Goal: Task Accomplishment & Management: Use online tool/utility

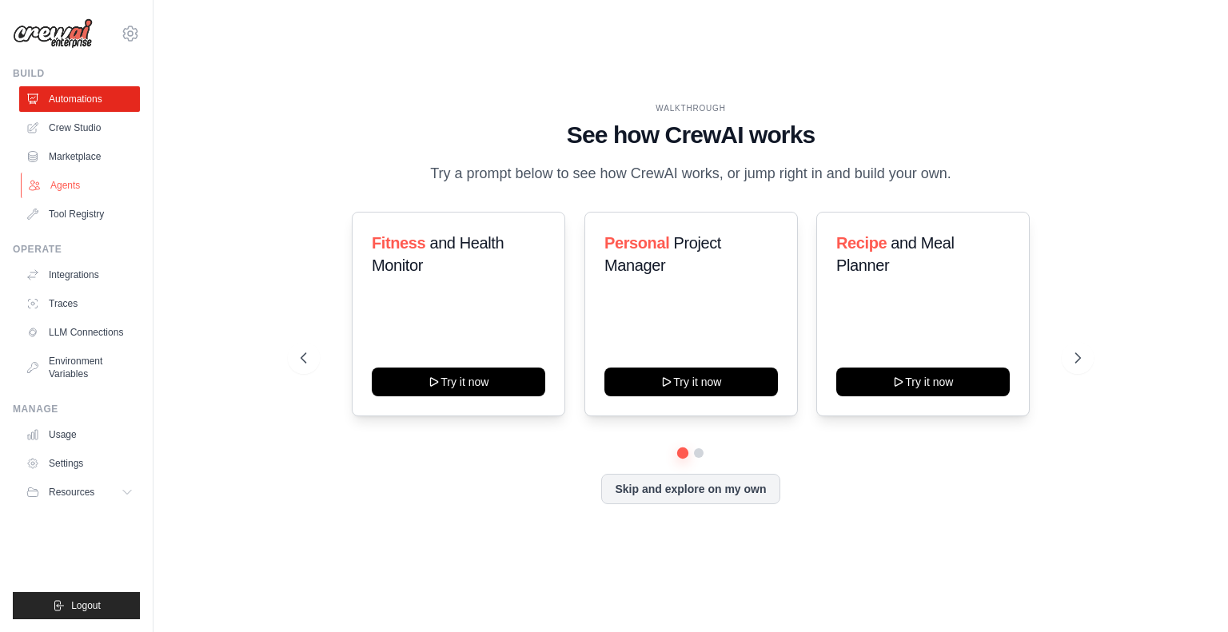
click at [73, 194] on link "Agents" at bounding box center [81, 186] width 121 height 26
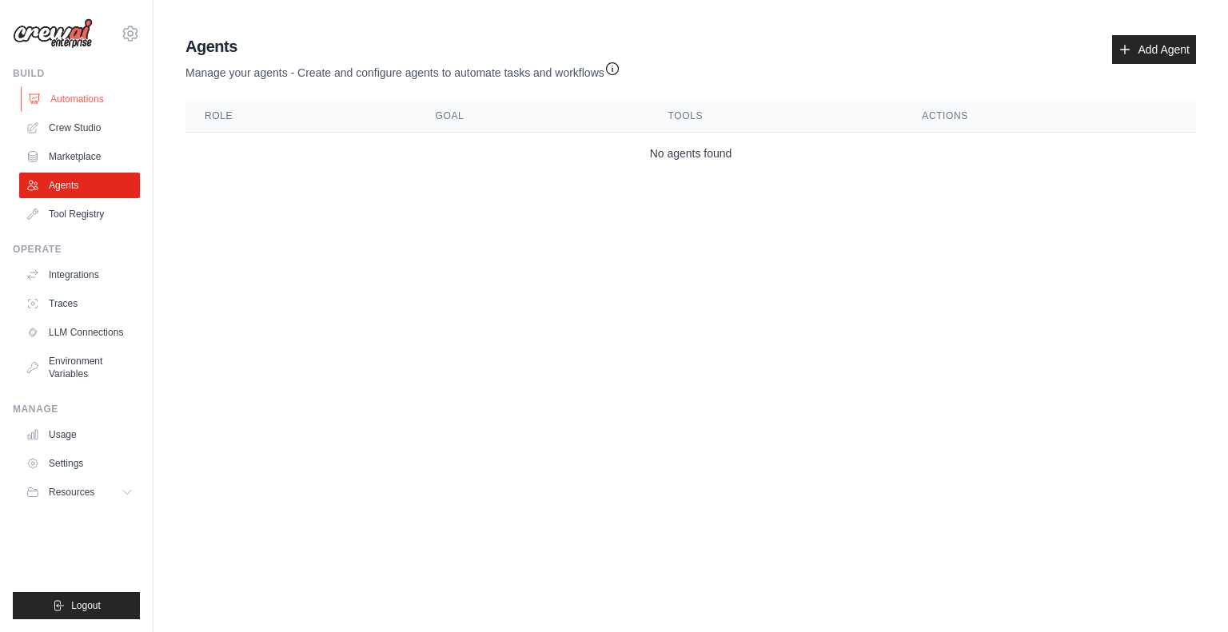
click at [91, 105] on link "Automations" at bounding box center [81, 99] width 121 height 26
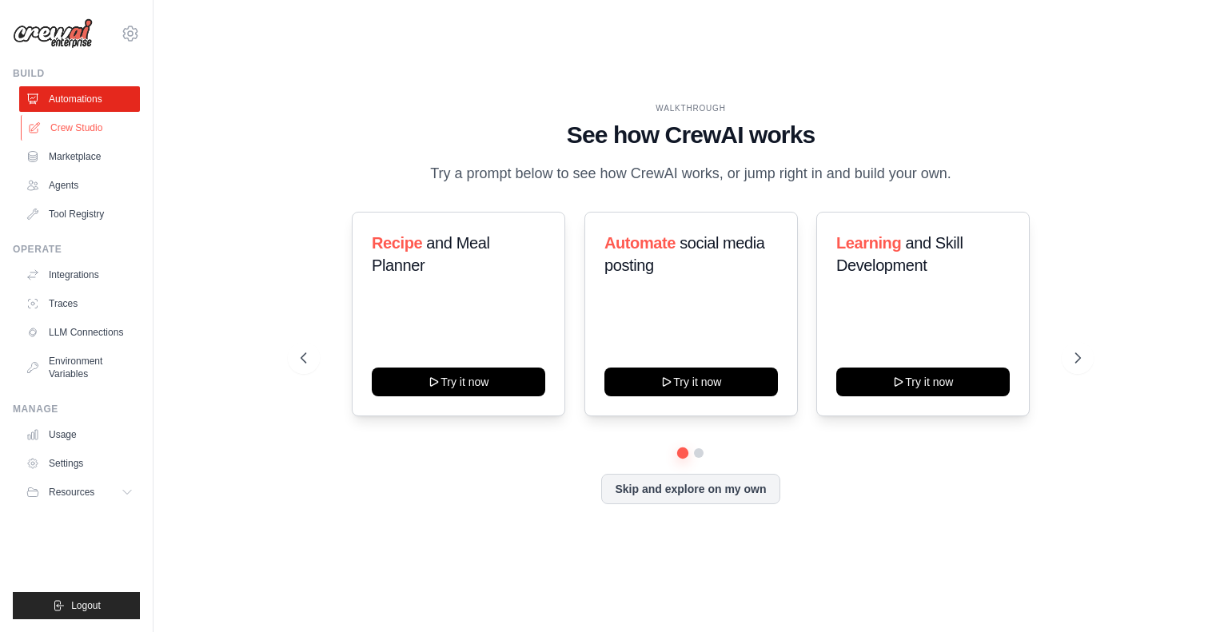
click at [82, 131] on link "Crew Studio" at bounding box center [81, 128] width 121 height 26
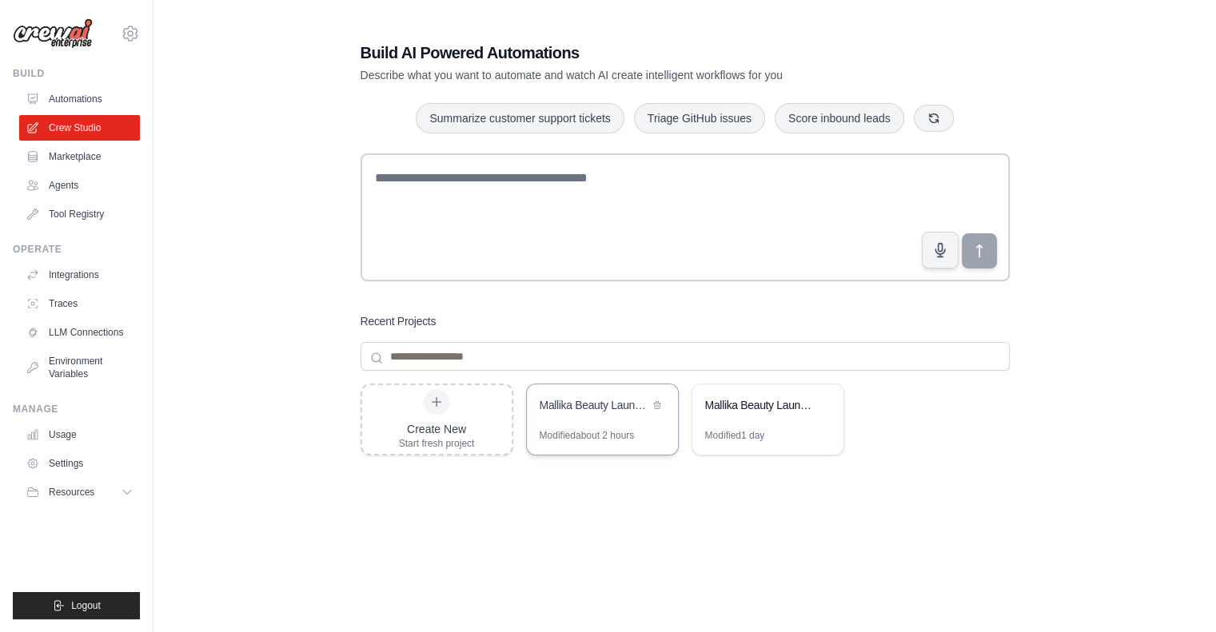
click at [580, 410] on div "Mallika Beauty Launch - Competitor Research & TikTok Content Strategy" at bounding box center [595, 405] width 110 height 16
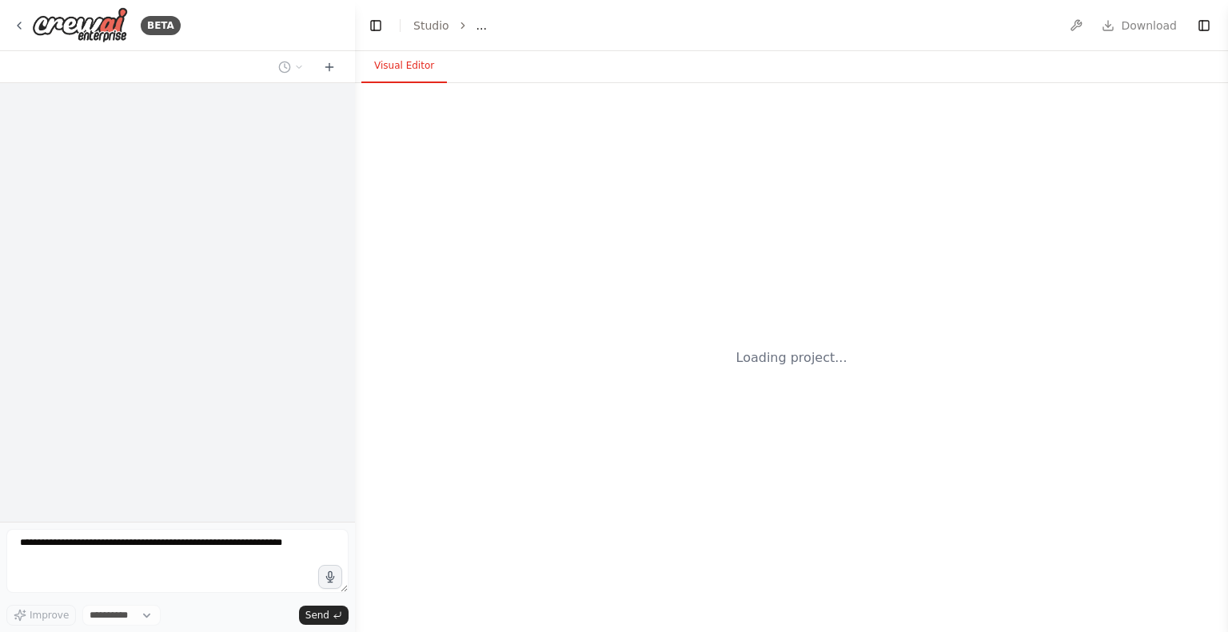
select select "****"
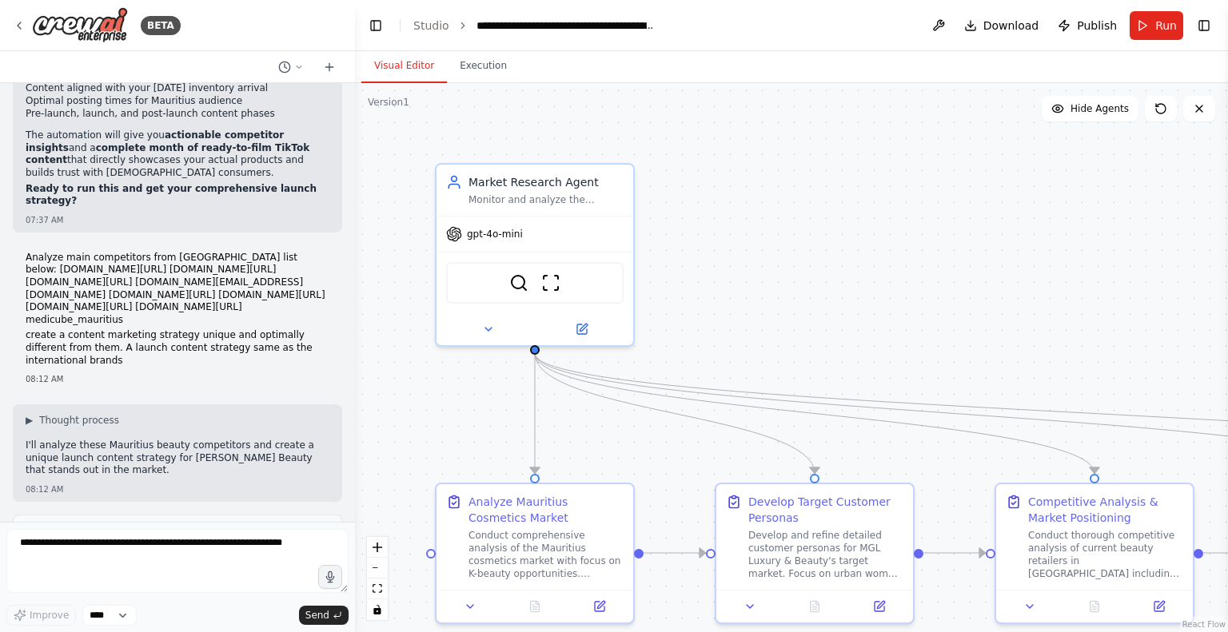
scroll to position [8644, 0]
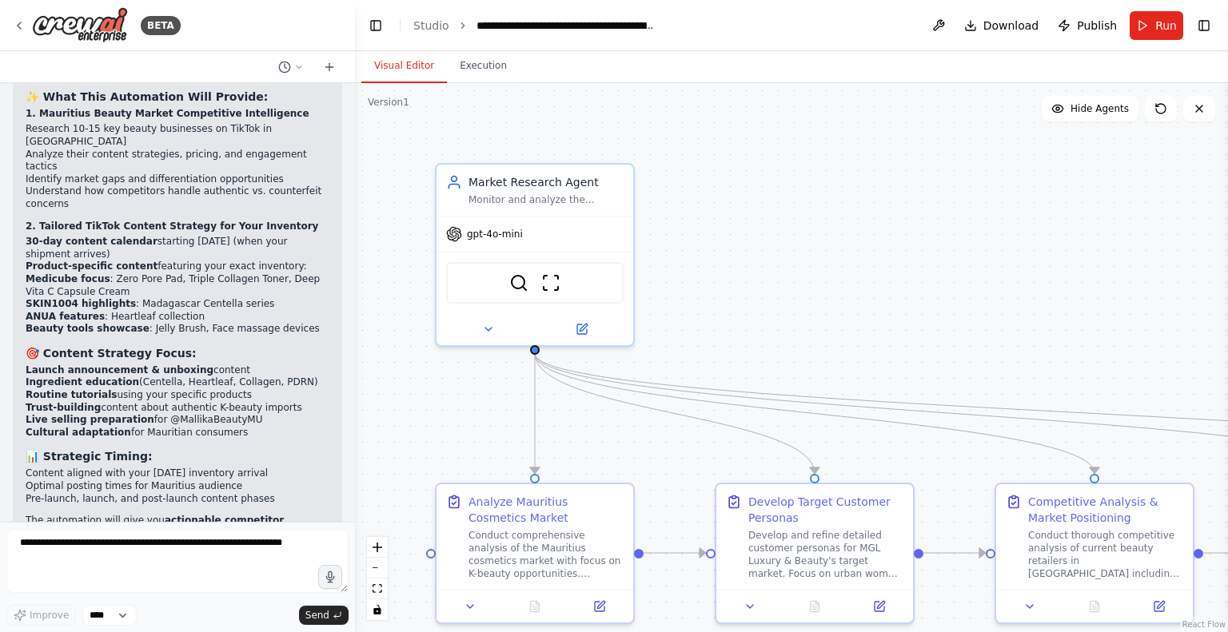
click at [353, 339] on div at bounding box center [352, 316] width 6 height 632
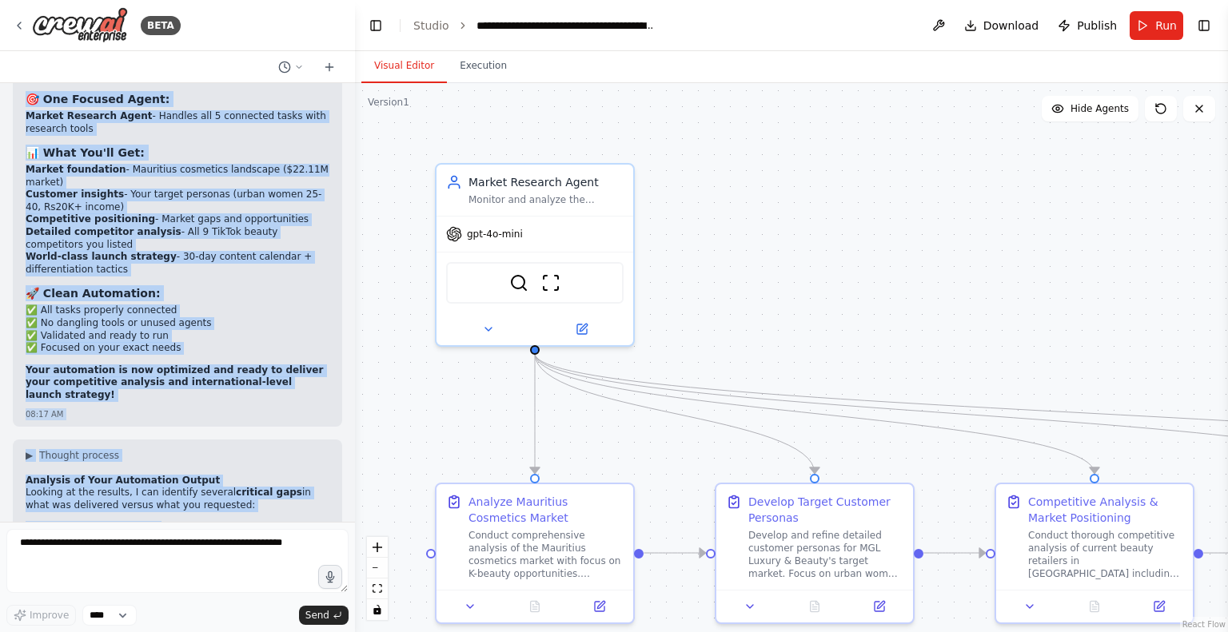
scroll to position [12493, 0]
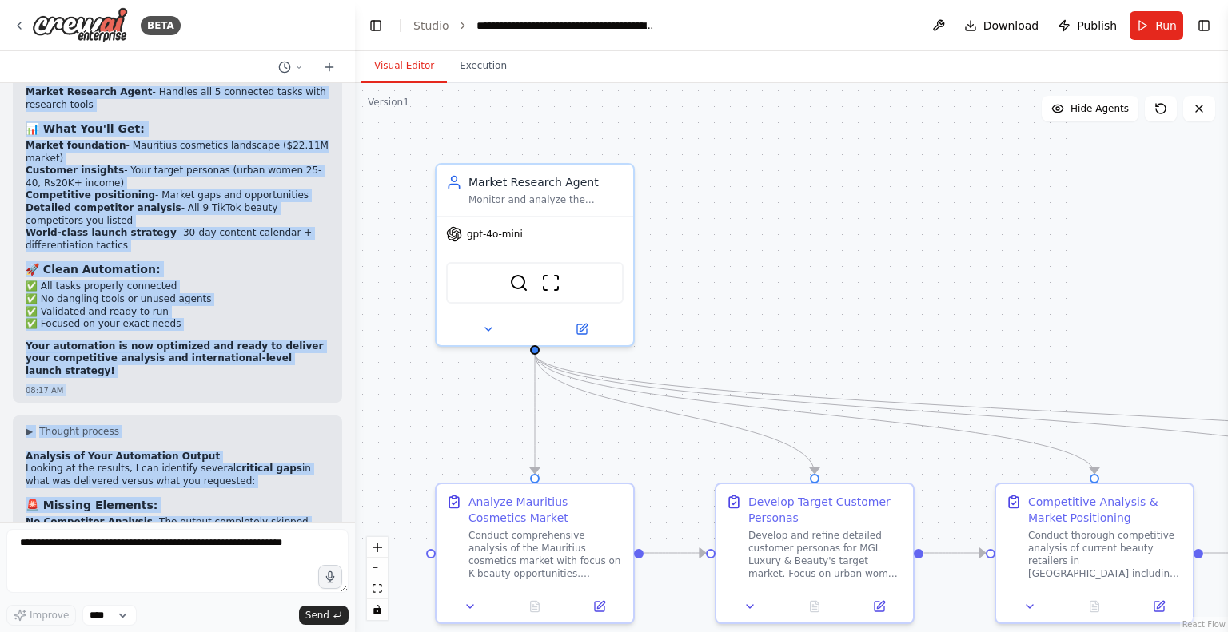
drag, startPoint x: 26, startPoint y: 352, endPoint x: 155, endPoint y: 484, distance: 184.8
click at [155, 484] on div "Create a crew that schedules and publishes social media content across multiple…" at bounding box center [177, 302] width 355 height 439
copy div "Perfect! I've Created Your Mallika Beauty Launch Strategy I've set up a special…"
click at [586, 329] on icon at bounding box center [582, 326] width 10 height 10
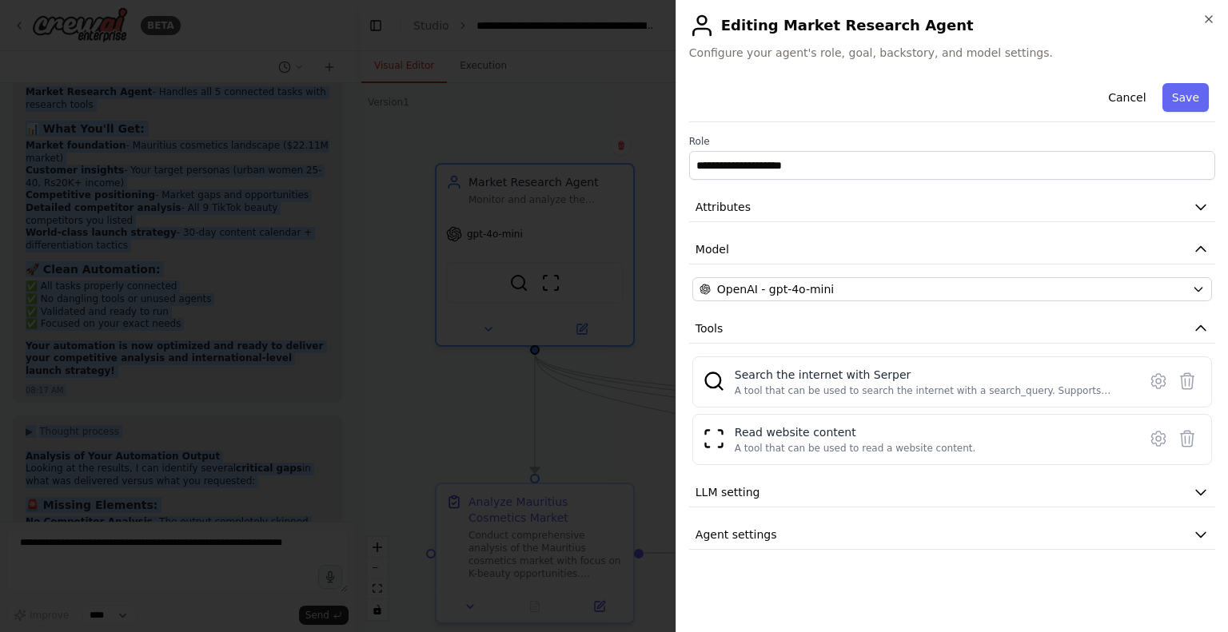
click at [611, 140] on div at bounding box center [614, 316] width 1228 height 632
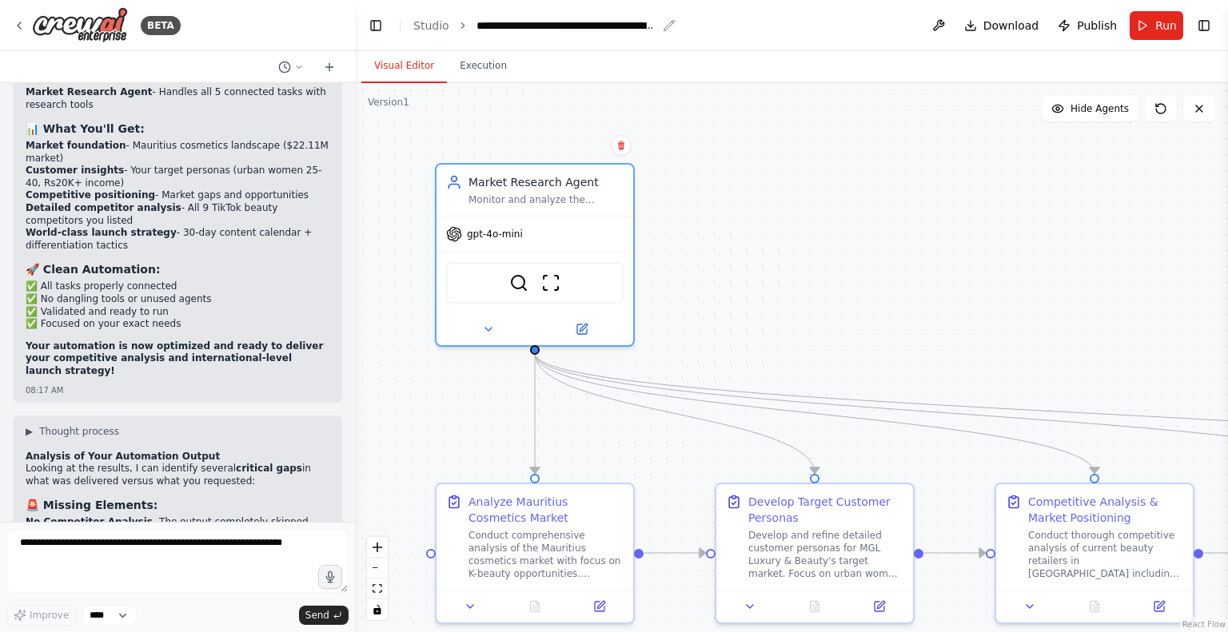
click at [663, 28] on icon "breadcrumb" at bounding box center [669, 25] width 13 height 13
click at [619, 28] on div "**********" at bounding box center [566, 26] width 180 height 16
click at [521, 29] on div "**********" at bounding box center [659, 26] width 366 height 16
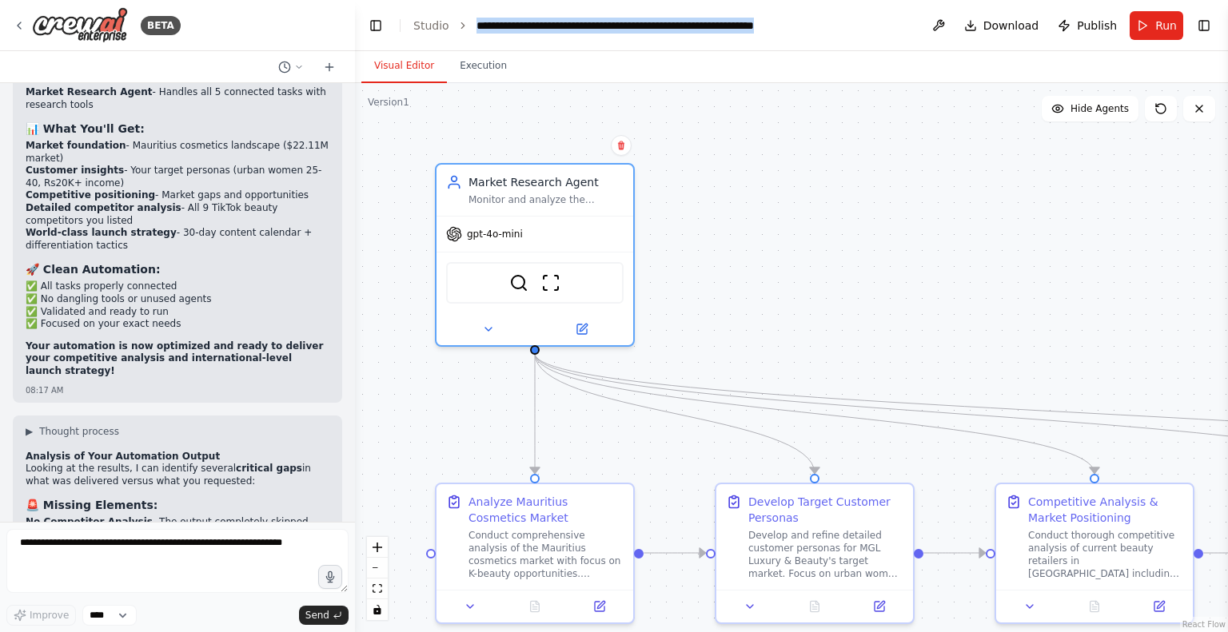
click at [521, 29] on div "**********" at bounding box center [659, 26] width 366 height 16
copy div "**********"
click at [604, 603] on icon at bounding box center [600, 604] width 10 height 10
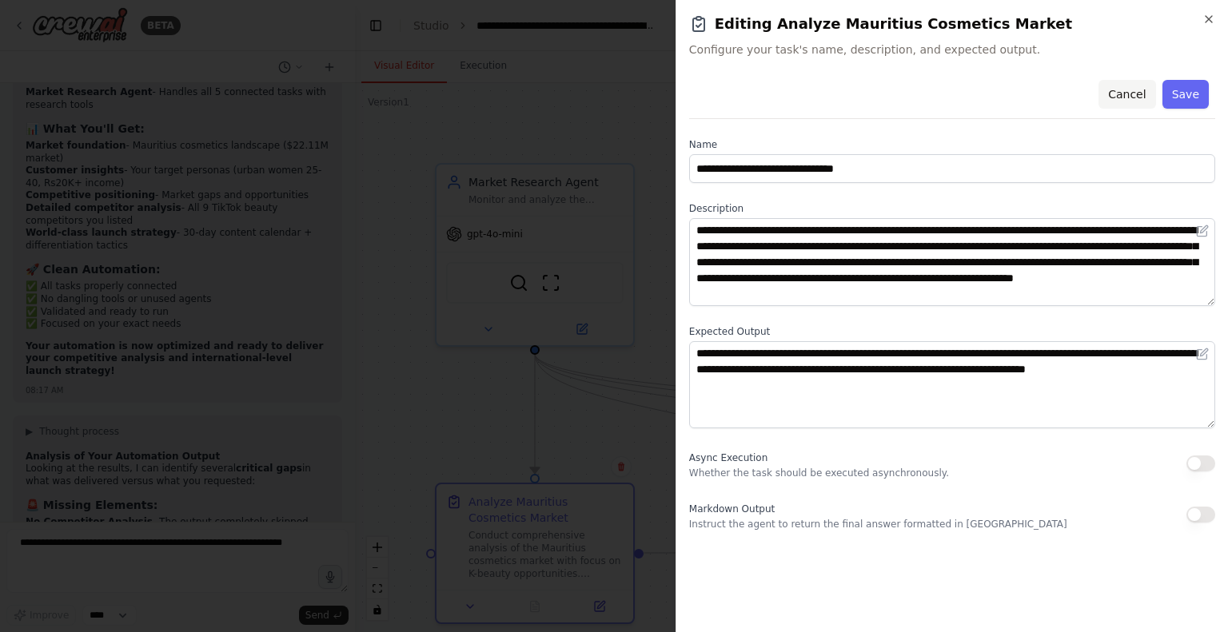
click at [1119, 102] on button "Cancel" at bounding box center [1126, 94] width 57 height 29
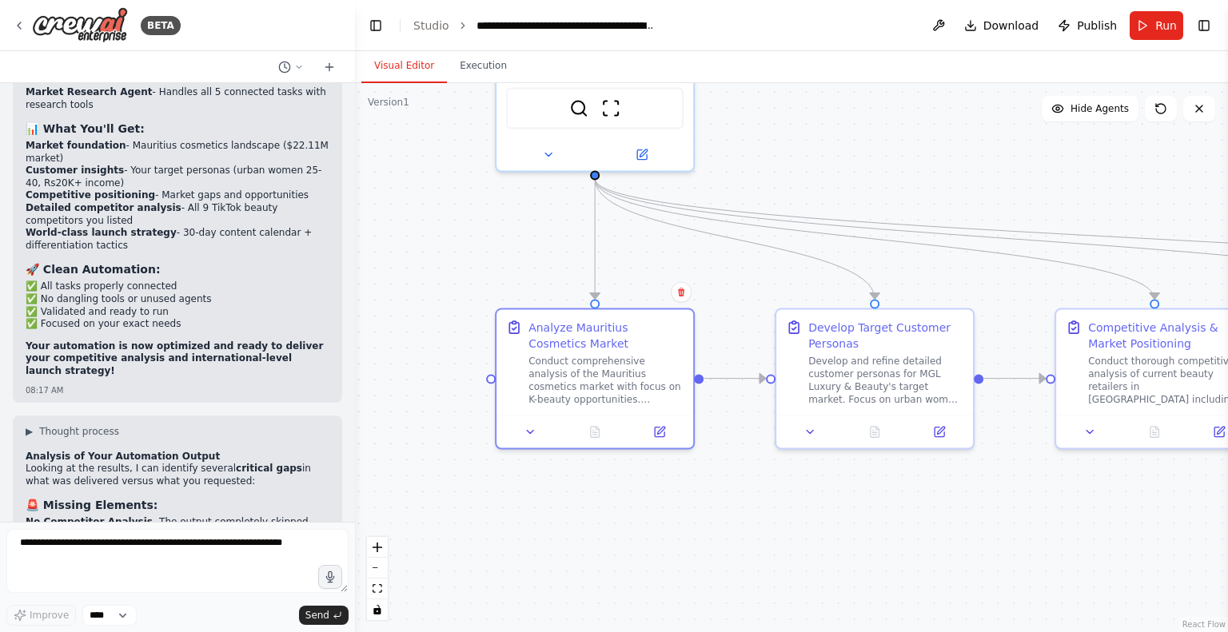
drag, startPoint x: 540, startPoint y: 398, endPoint x: 528, endPoint y: 226, distance: 172.3
click at [528, 226] on div ".deletable-edge-delete-btn { width: 20px; height: 20px; border: 0px solid #ffff…" at bounding box center [791, 357] width 873 height 549
click at [1161, 30] on span "Run" at bounding box center [1166, 26] width 22 height 16
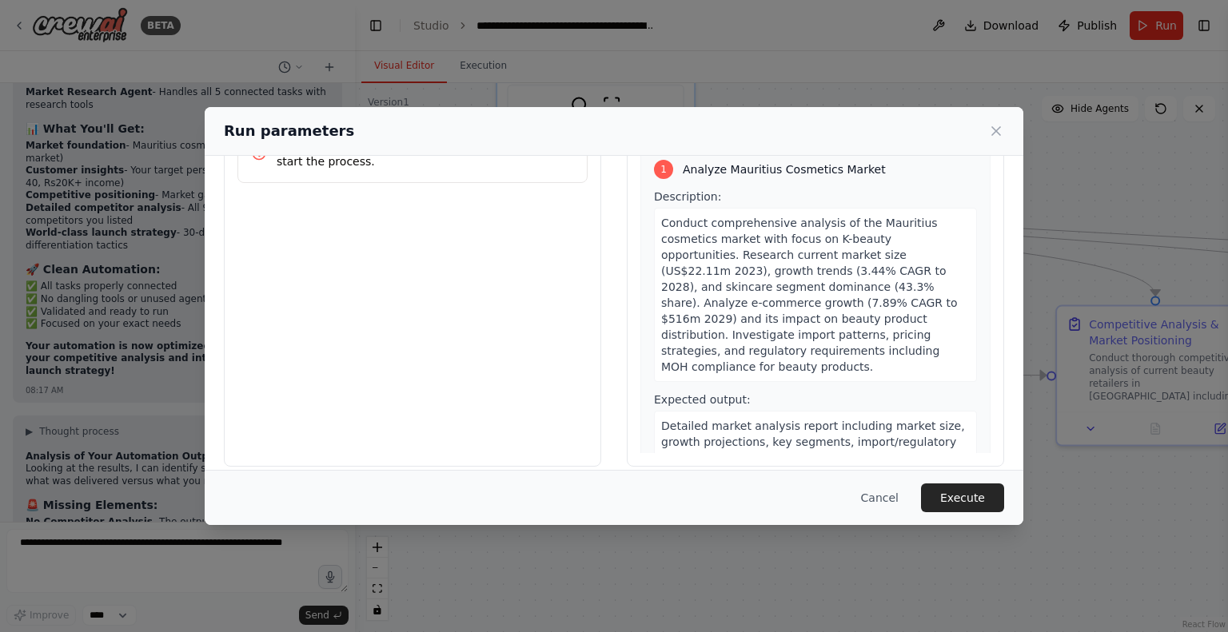
scroll to position [102, 0]
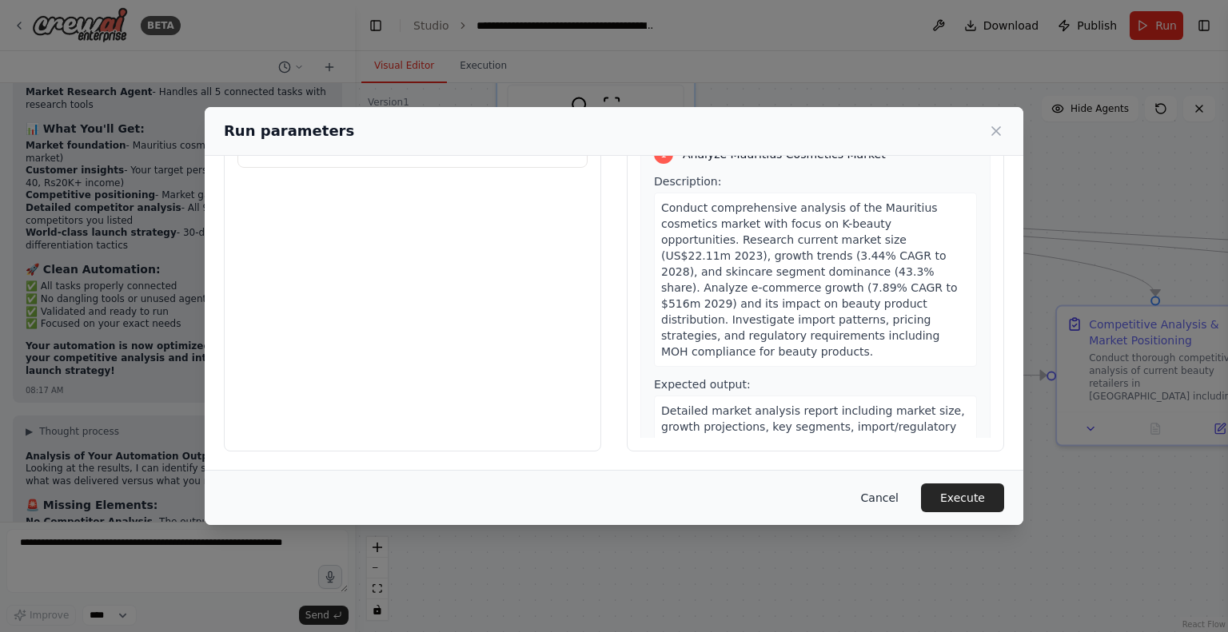
click at [889, 498] on button "Cancel" at bounding box center [879, 498] width 63 height 29
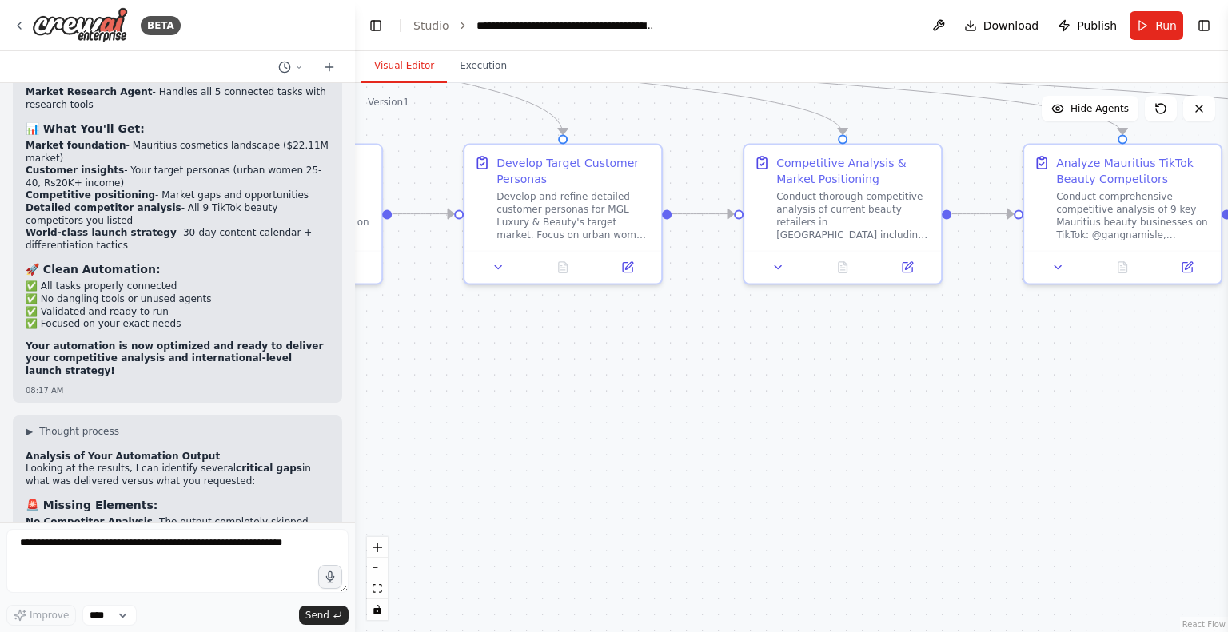
drag, startPoint x: 630, startPoint y: 504, endPoint x: 399, endPoint y: 366, distance: 268.8
click at [399, 366] on div ".deletable-edge-delete-btn { width: 20px; height: 20px; border: 0px solid #ffff…" at bounding box center [791, 357] width 873 height 549
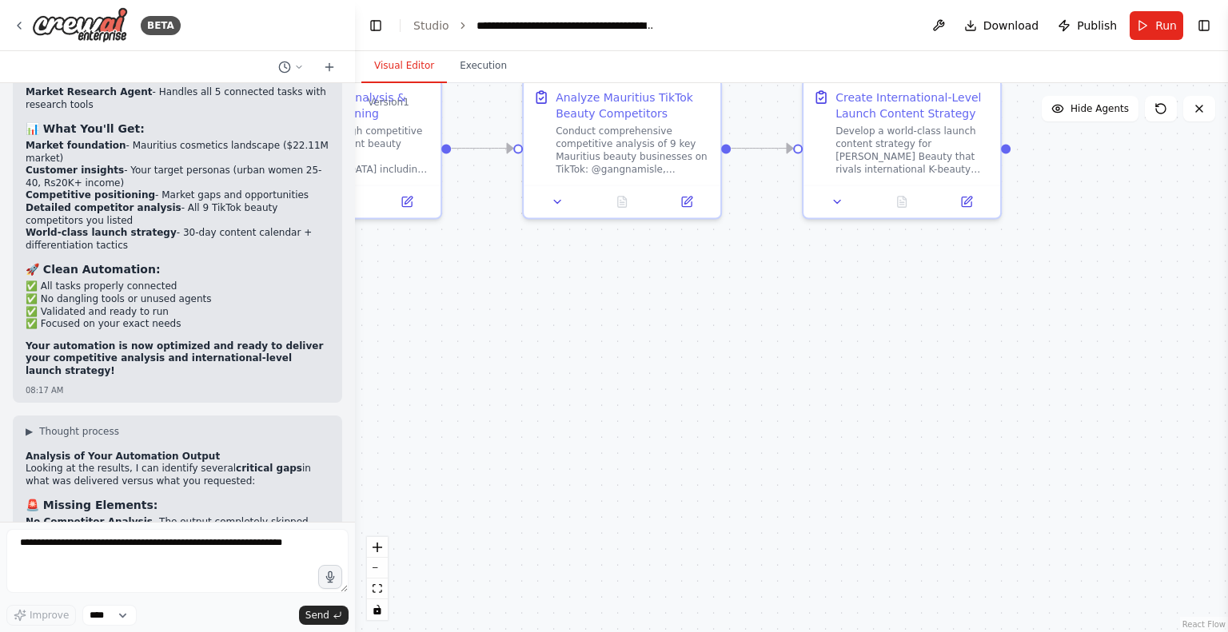
drag, startPoint x: 758, startPoint y: 440, endPoint x: 176, endPoint y: 350, distance: 588.8
click at [176, 350] on div "BETA Create a crew that schedules and publishes social media content across mul…" at bounding box center [614, 316] width 1228 height 632
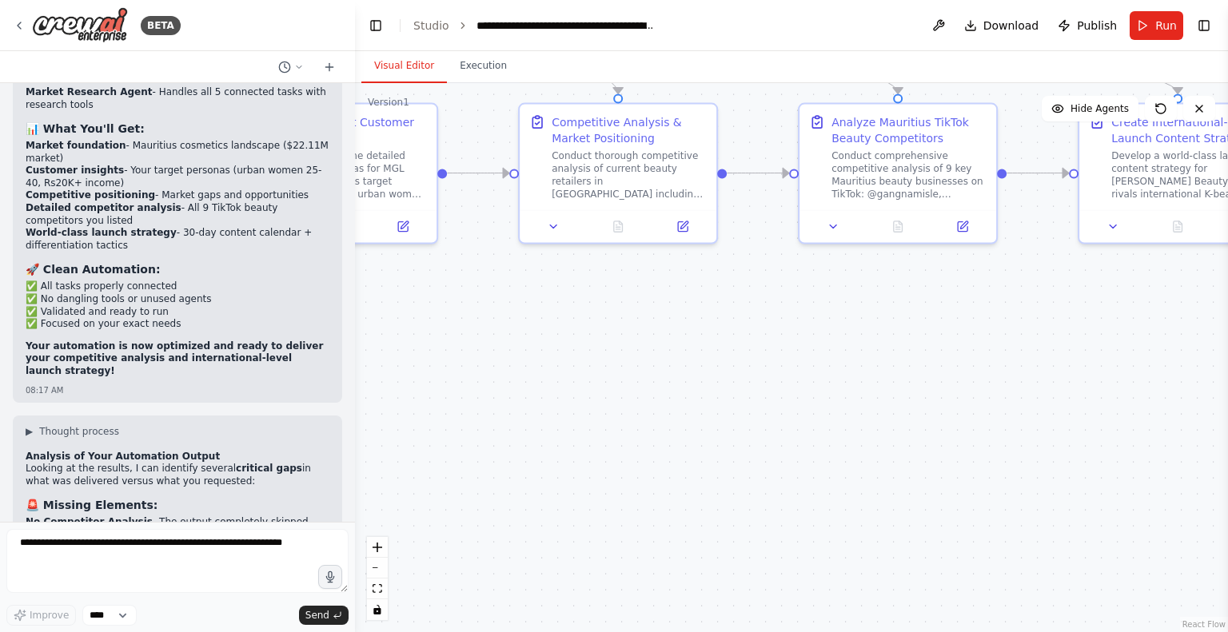
drag, startPoint x: 611, startPoint y: 351, endPoint x: 1055, endPoint y: 392, distance: 445.6
click at [1047, 394] on div ".deletable-edge-delete-btn { width: 20px; height: 20px; border: 0px solid #ffff…" at bounding box center [791, 357] width 873 height 549
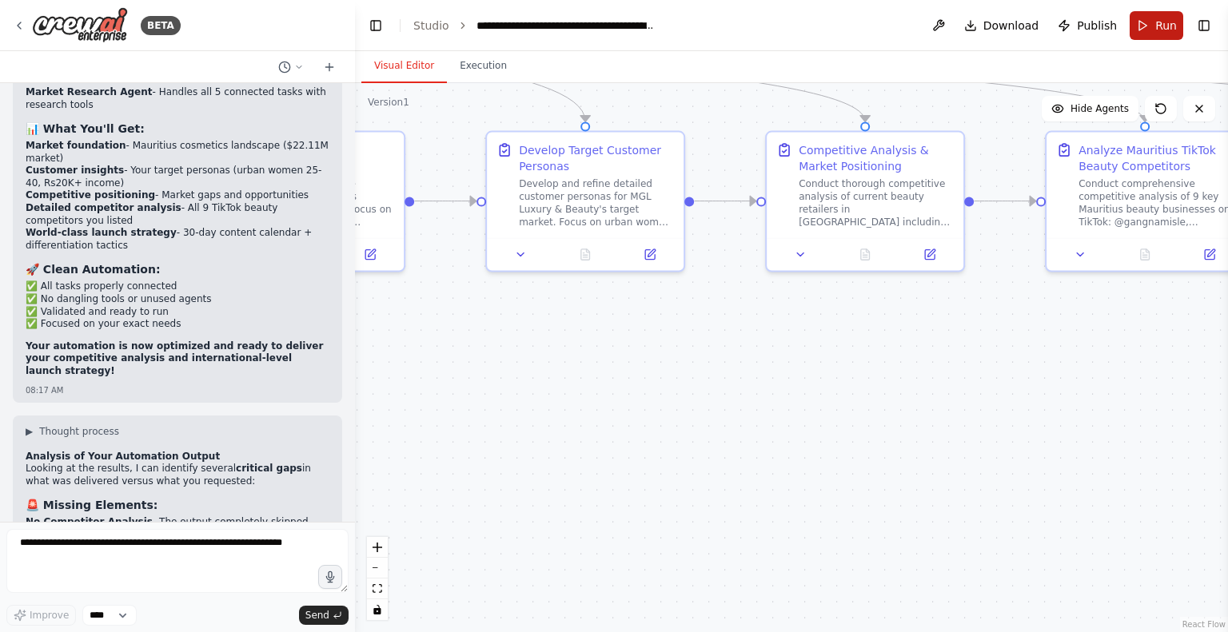
click at [1161, 26] on span "Run" at bounding box center [1166, 26] width 22 height 16
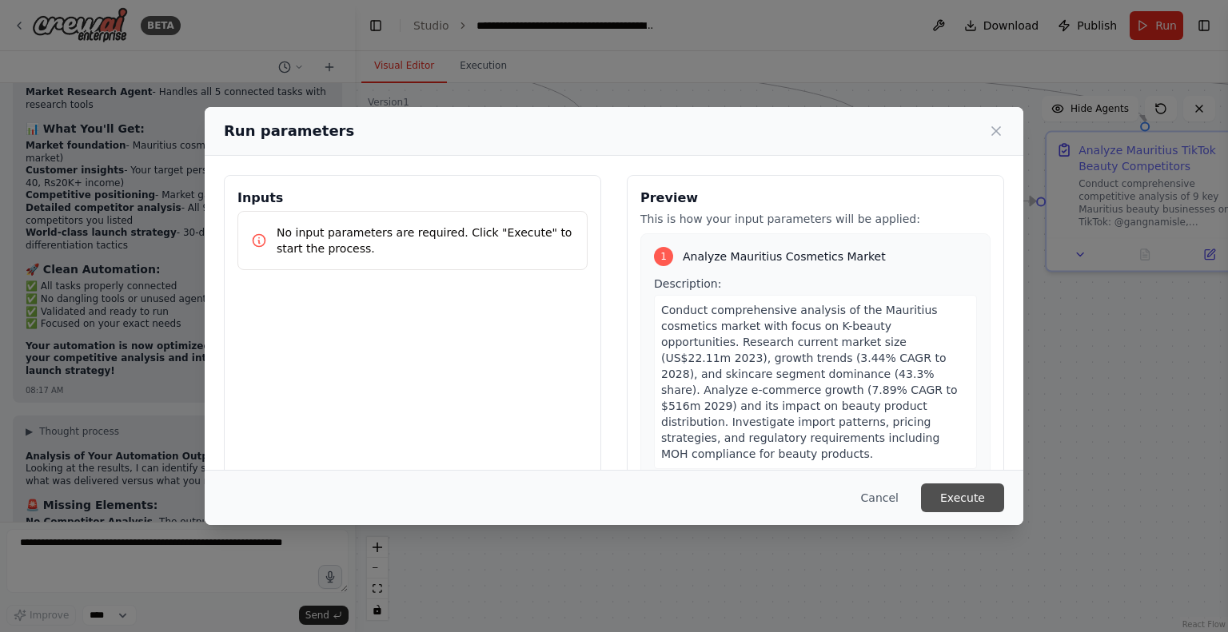
click at [986, 510] on button "Execute" at bounding box center [962, 498] width 83 height 29
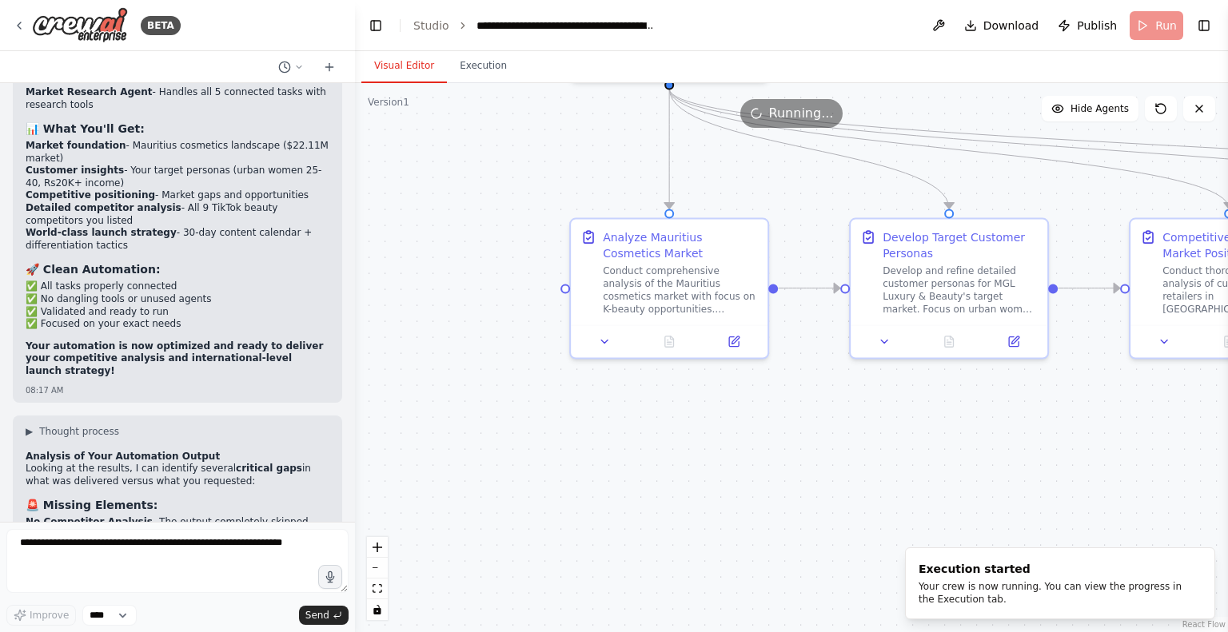
drag, startPoint x: 502, startPoint y: 405, endPoint x: 866, endPoint y: 492, distance: 374.0
click at [866, 492] on div ".deletable-edge-delete-btn { width: 20px; height: 20px; border: 0px solid #ffff…" at bounding box center [791, 357] width 873 height 549
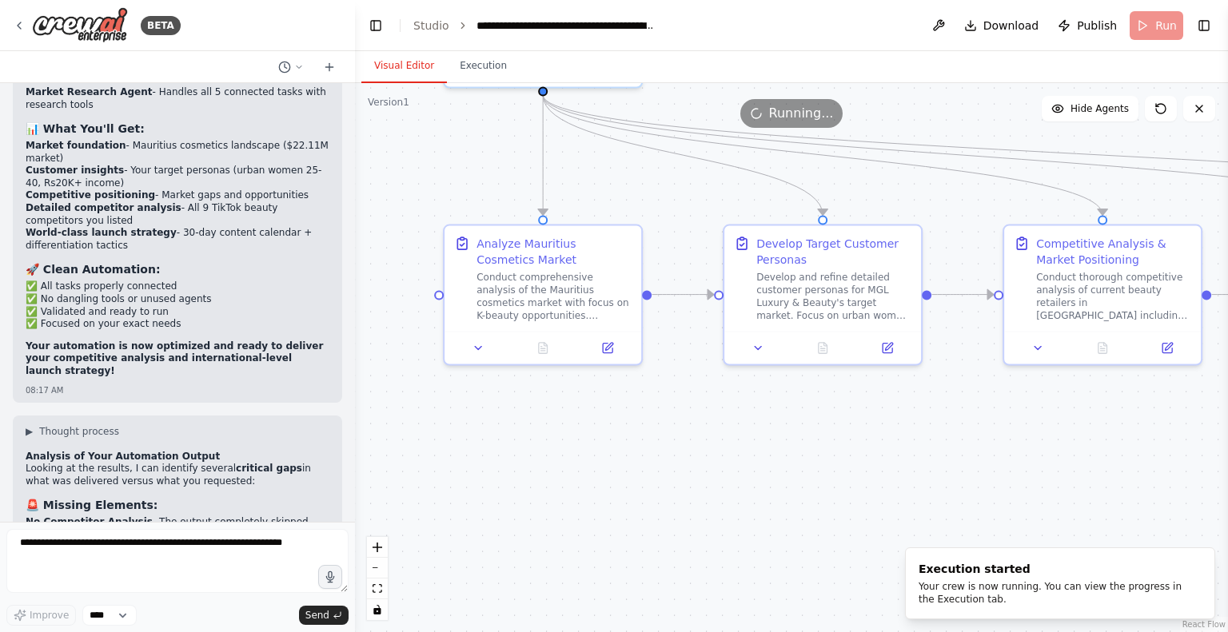
drag, startPoint x: 816, startPoint y: 482, endPoint x: 689, endPoint y: 488, distance: 127.3
click at [689, 488] on div ".deletable-edge-delete-btn { width: 20px; height: 20px; border: 0px solid #ffff…" at bounding box center [791, 357] width 873 height 549
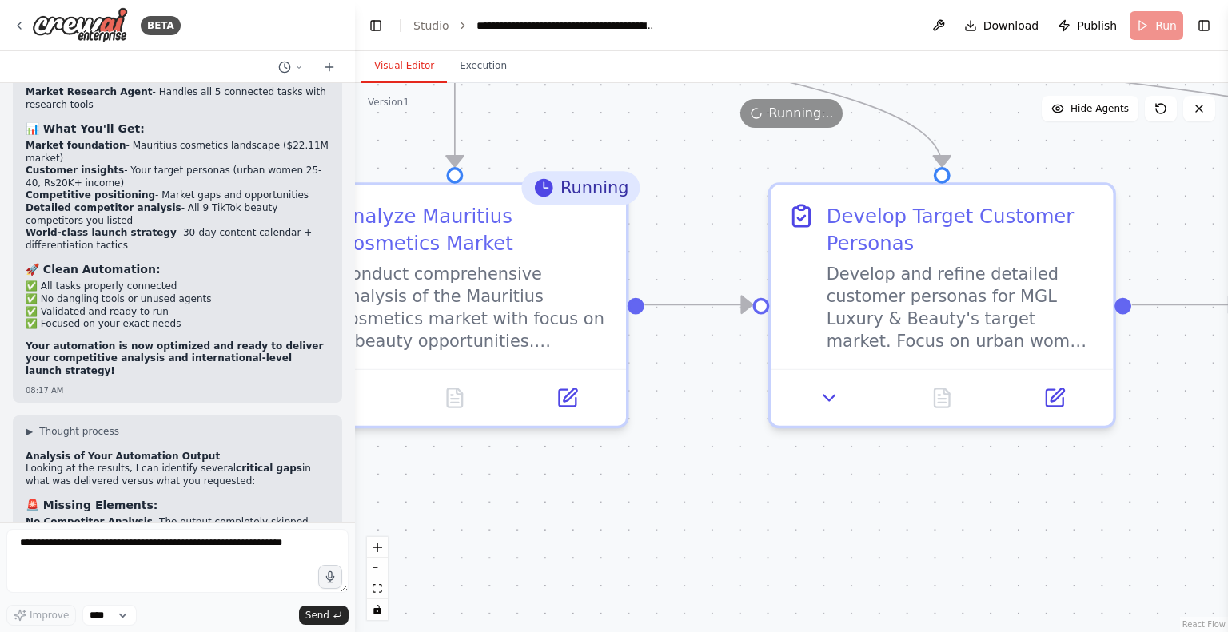
drag, startPoint x: 830, startPoint y: 520, endPoint x: 1049, endPoint y: 485, distance: 221.0
click at [1049, 485] on div ".deletable-edge-delete-btn { width: 20px; height: 20px; border: 0px solid #ffff…" at bounding box center [791, 357] width 873 height 549
drag, startPoint x: 675, startPoint y: 482, endPoint x: 757, endPoint y: 482, distance: 82.3
click at [757, 482] on div ".deletable-edge-delete-btn { width: 20px; height: 20px; border: 0px solid #ffff…" at bounding box center [791, 357] width 873 height 549
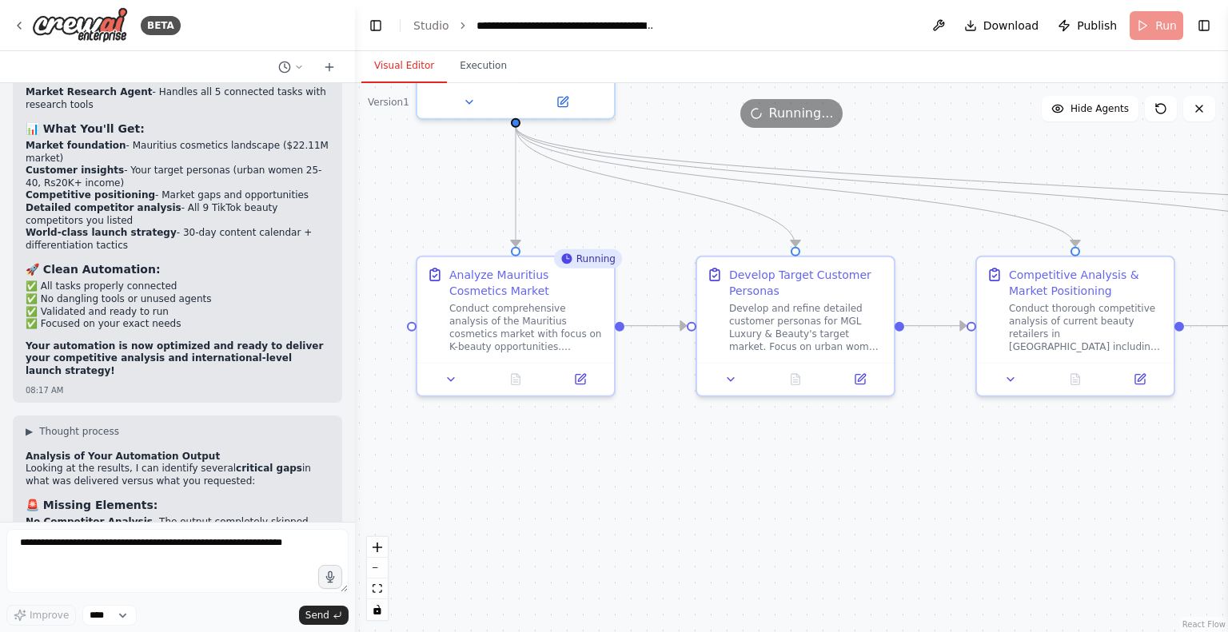
drag, startPoint x: 739, startPoint y: 498, endPoint x: 623, endPoint y: 444, distance: 127.3
click at [623, 444] on div ".deletable-edge-delete-btn { width: 20px; height: 20px; border: 0px solid #ffff…" at bounding box center [791, 357] width 873 height 549
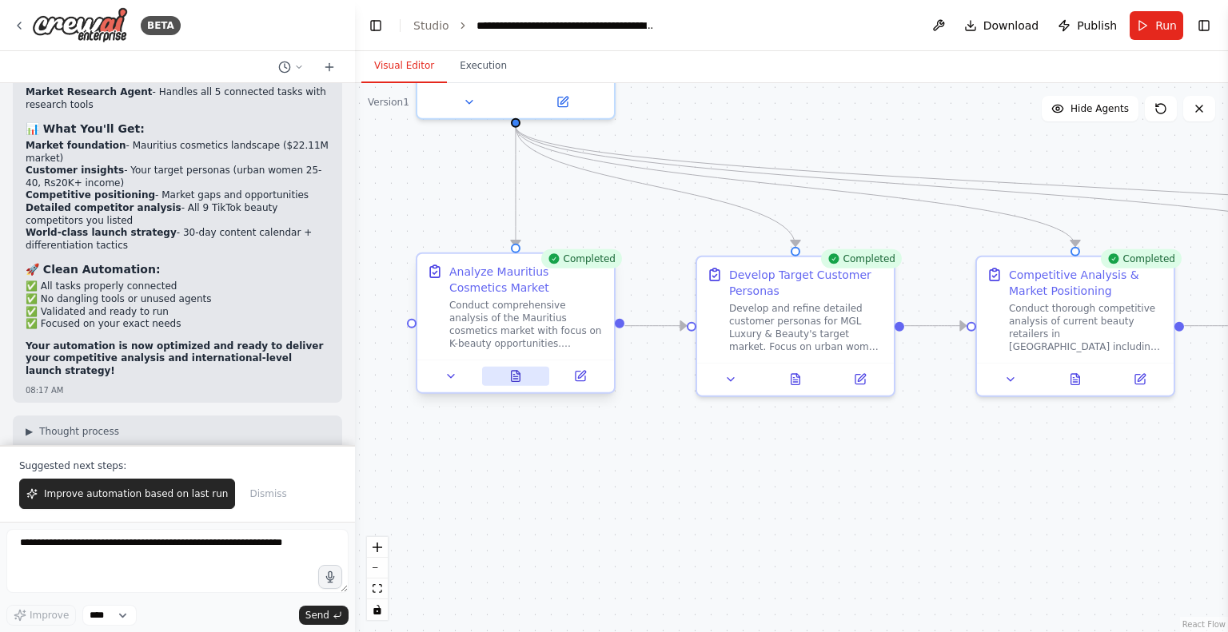
click at [529, 380] on button at bounding box center [516, 376] width 68 height 19
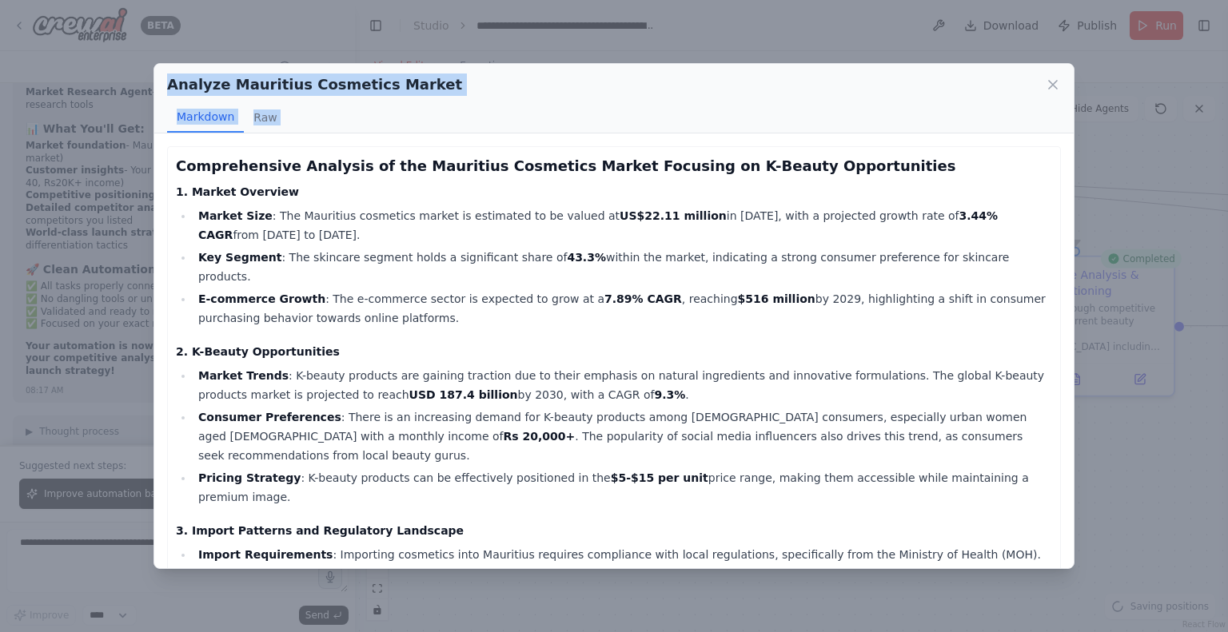
drag, startPoint x: 168, startPoint y: 85, endPoint x: 181, endPoint y: 153, distance: 70.1
click at [179, 165] on div "Analyze Mauritius Cosmetics Market Markdown Raw Comprehensive Analysis of the M…" at bounding box center [613, 316] width 921 height 506
click at [237, 85] on h2 "Analyze Mauritius Cosmetics Market" at bounding box center [314, 85] width 295 height 22
